Goal: Check status: Check status

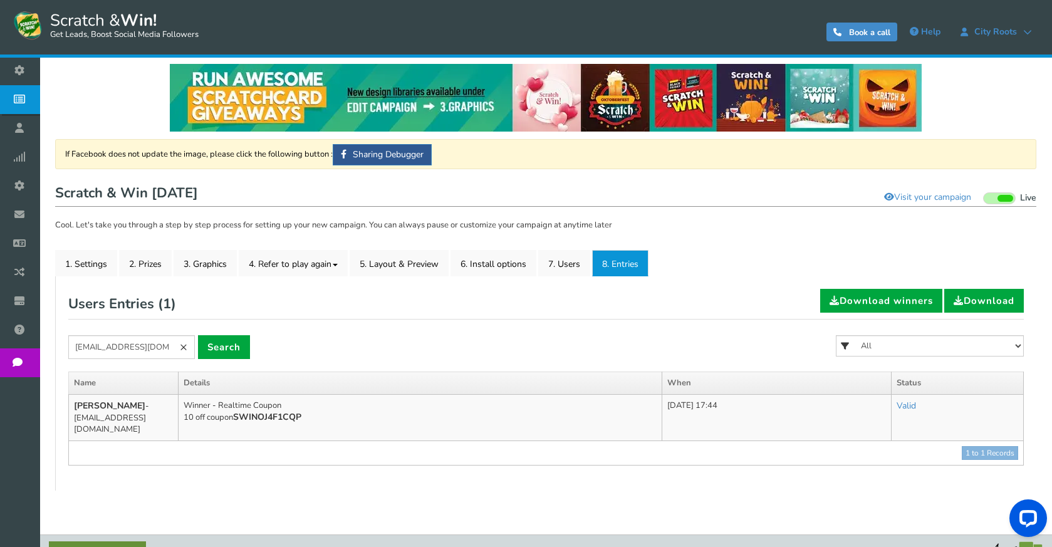
click at [189, 347] on link "×" at bounding box center [183, 347] width 23 height 24
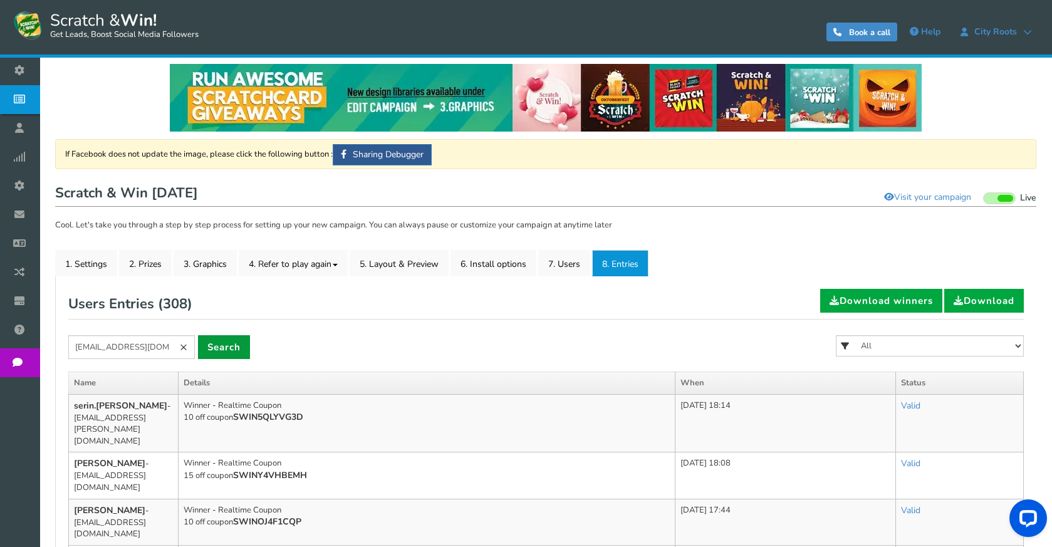
type input "[EMAIL_ADDRESS][DOMAIN_NAME]"
click at [218, 351] on link "Search" at bounding box center [224, 347] width 52 height 24
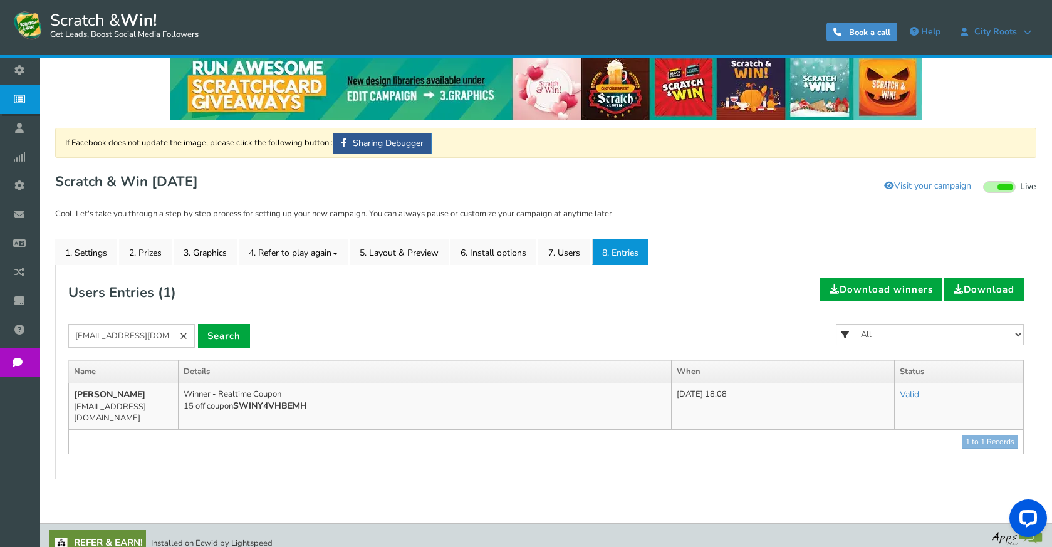
scroll to position [21, 0]
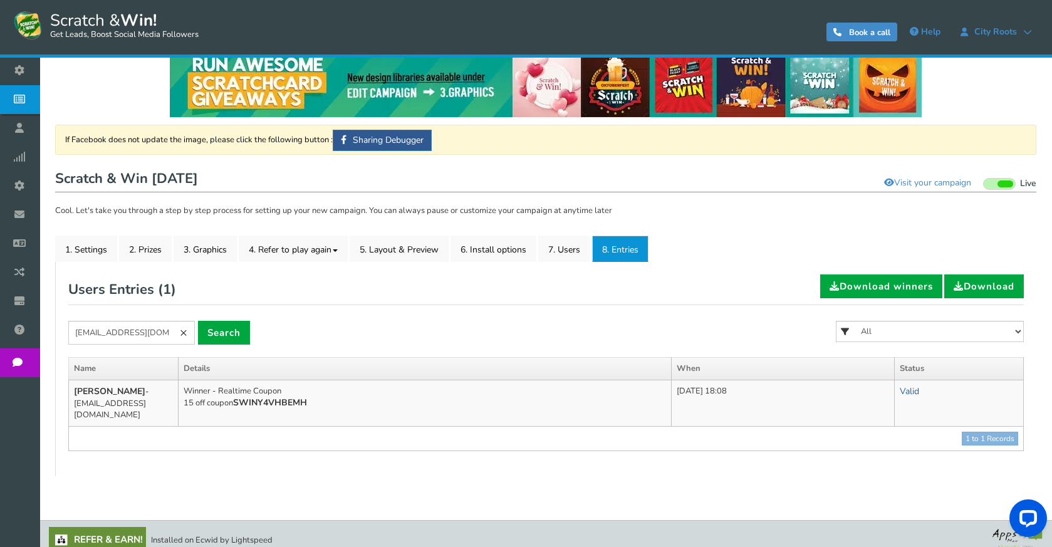
click at [919, 391] on link "Valid" at bounding box center [909, 391] width 19 height 12
click at [919, 389] on link "Valid" at bounding box center [909, 391] width 19 height 12
click at [864, 445] on link "Invalid" at bounding box center [870, 447] width 117 height 24
click at [922, 391] on link "Invalid" at bounding box center [909, 391] width 26 height 12
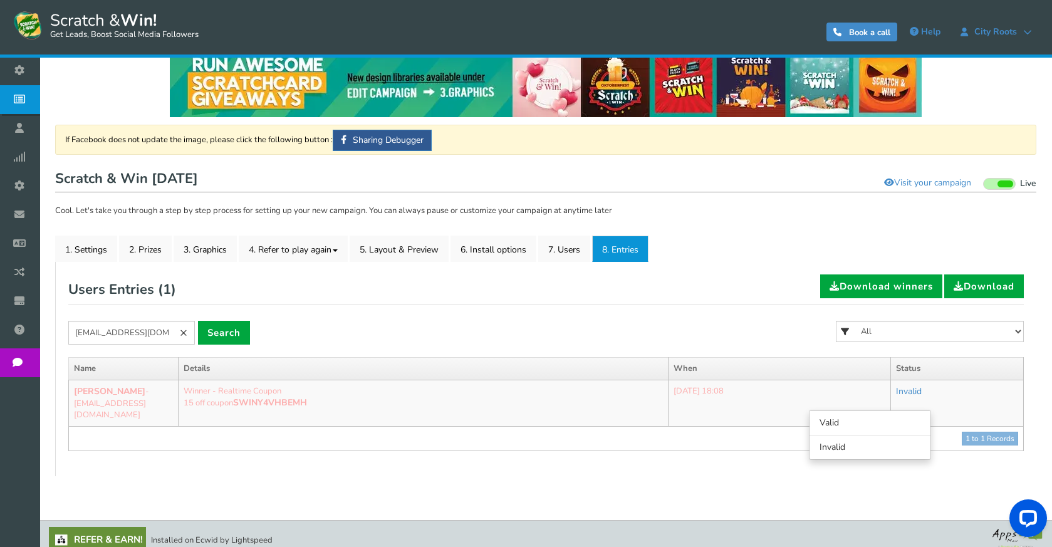
click at [747, 346] on form "[EMAIL_ADDRESS][DOMAIN_NAME] × Search All FREE 500 POINTS [DATE] GOODIE BAG FRE…" at bounding box center [546, 339] width 956 height 36
drag, startPoint x: 330, startPoint y: 402, endPoint x: 239, endPoint y: 404, distance: 90.9
click at [239, 404] on td "Winner - Realtime Coupon 15 off coupon SWINY4VHBEMH" at bounding box center [424, 403] width 490 height 46
copy b "SWINY4VHBEMH"
